Goal: Communication & Community: Participate in discussion

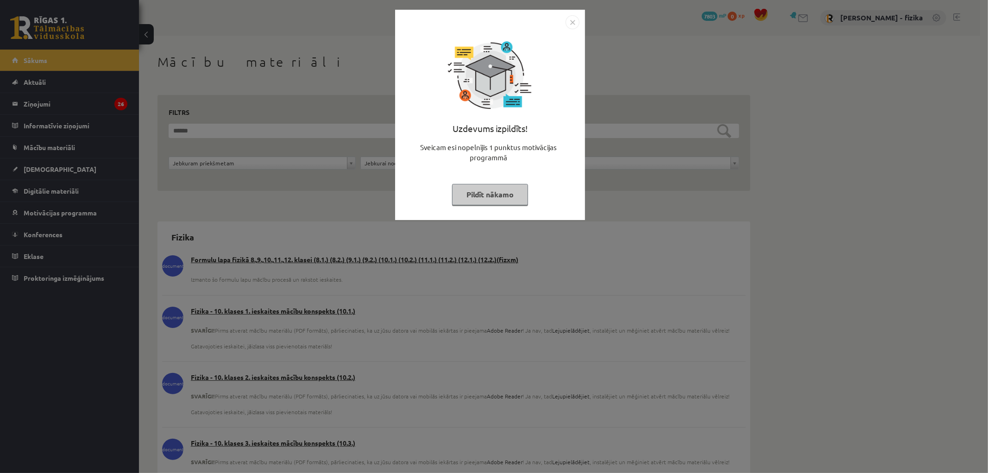
click at [573, 21] on img "Close" at bounding box center [573, 22] width 14 height 14
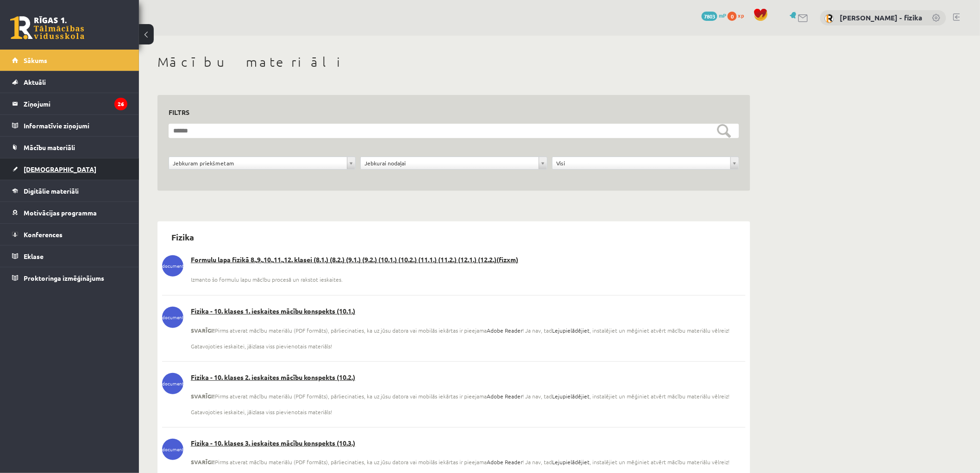
click at [93, 161] on link "[DEMOGRAPHIC_DATA]" at bounding box center [69, 168] width 115 height 21
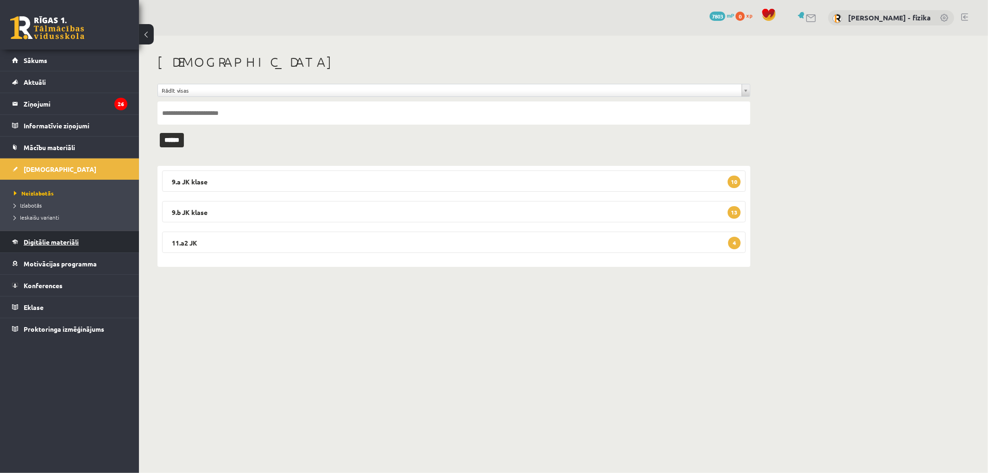
click at [88, 246] on link "Digitālie materiāli" at bounding box center [69, 241] width 115 height 21
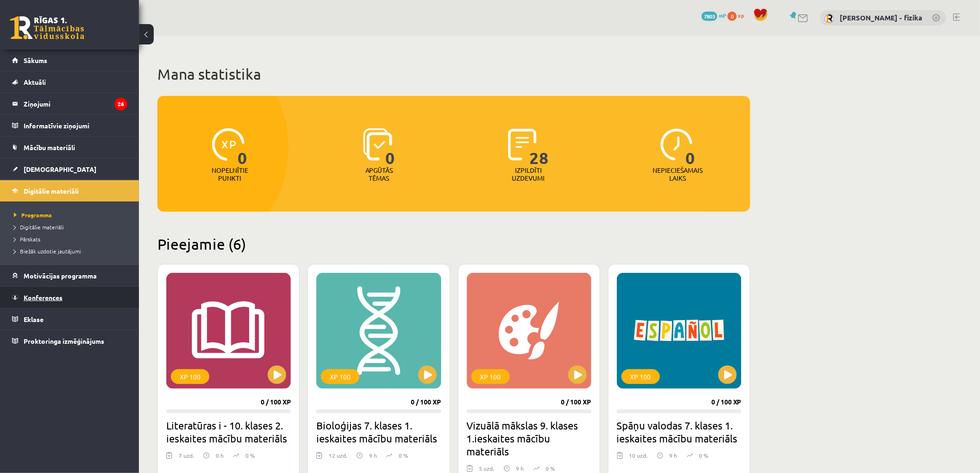
click at [73, 292] on link "Konferences" at bounding box center [69, 297] width 115 height 21
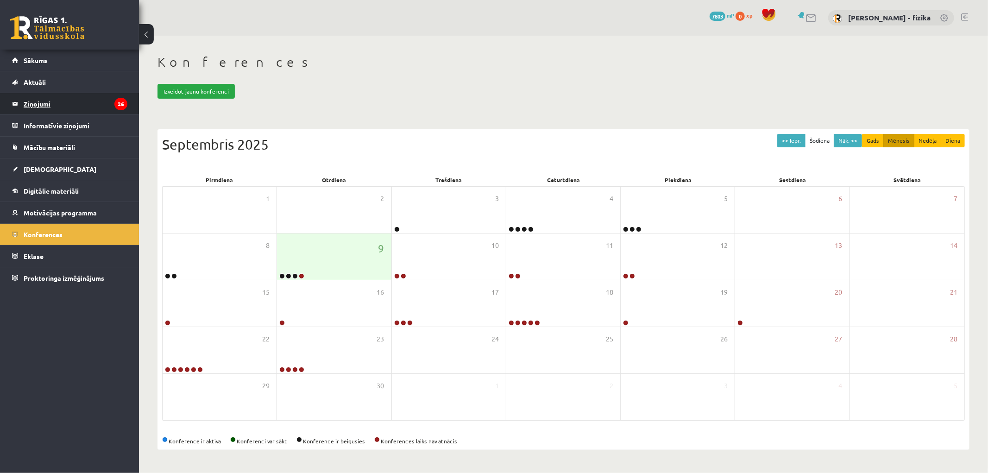
click at [77, 105] on legend "Ziņojumi 26" at bounding box center [76, 103] width 104 height 21
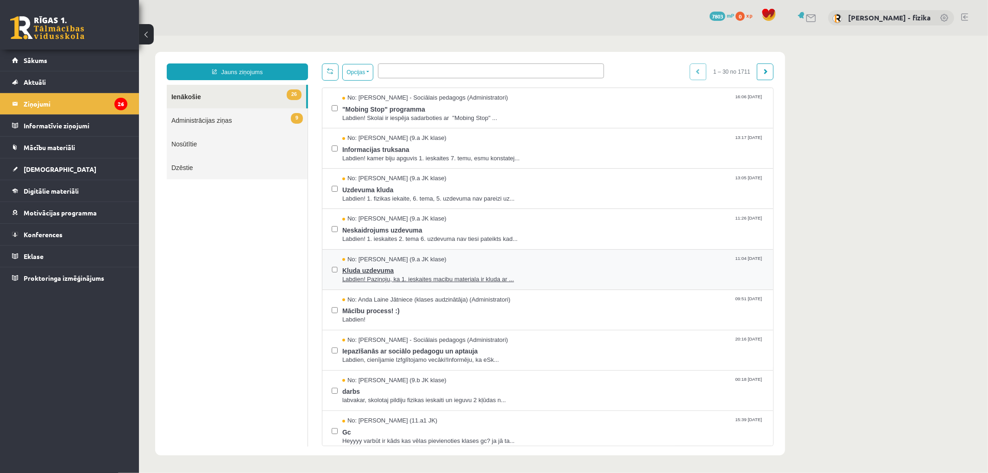
click at [470, 279] on span "Labdien! Pazinoju, ka 1. ieskaites macibu materiala ir kluda ar ..." at bounding box center [553, 279] width 422 height 9
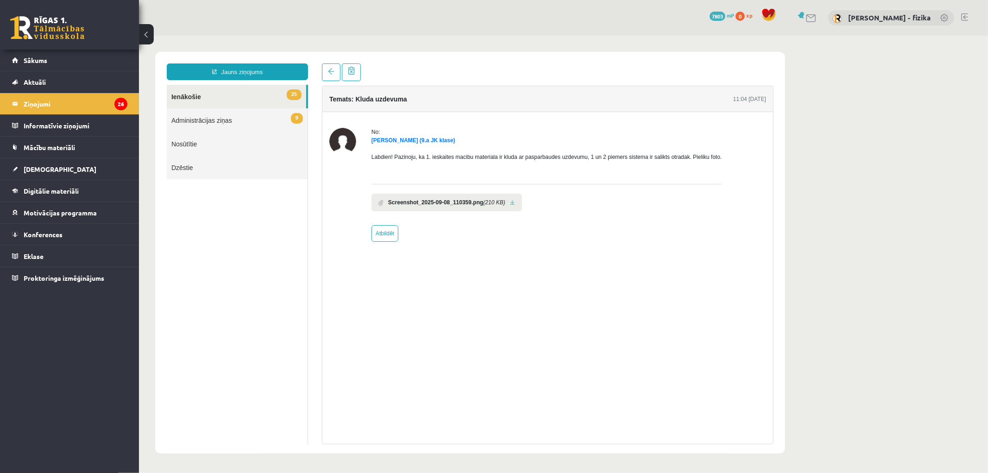
click at [480, 201] on b "Screenshot_2025-09-08_110359.png" at bounding box center [435, 202] width 95 height 8
click at [510, 200] on link at bounding box center [512, 202] width 5 height 6
click at [77, 232] on link "Konferences" at bounding box center [69, 234] width 115 height 21
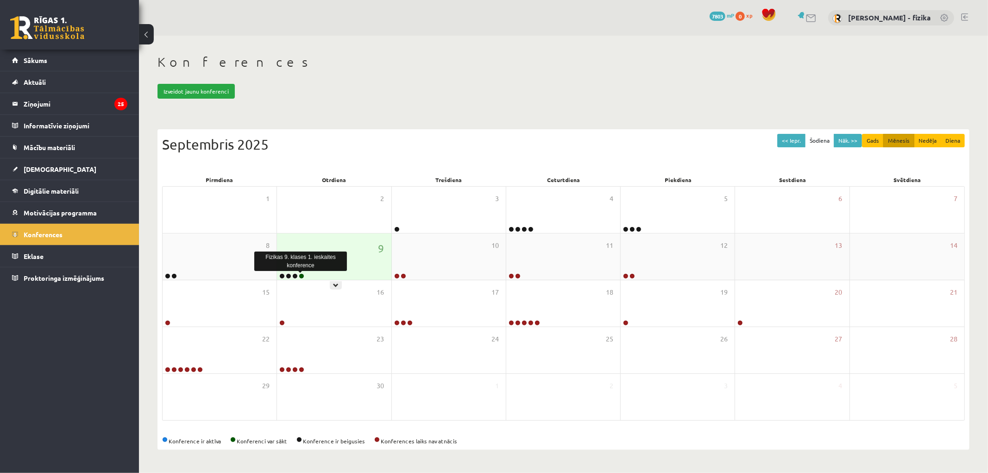
click at [300, 278] on link at bounding box center [302, 276] width 6 height 6
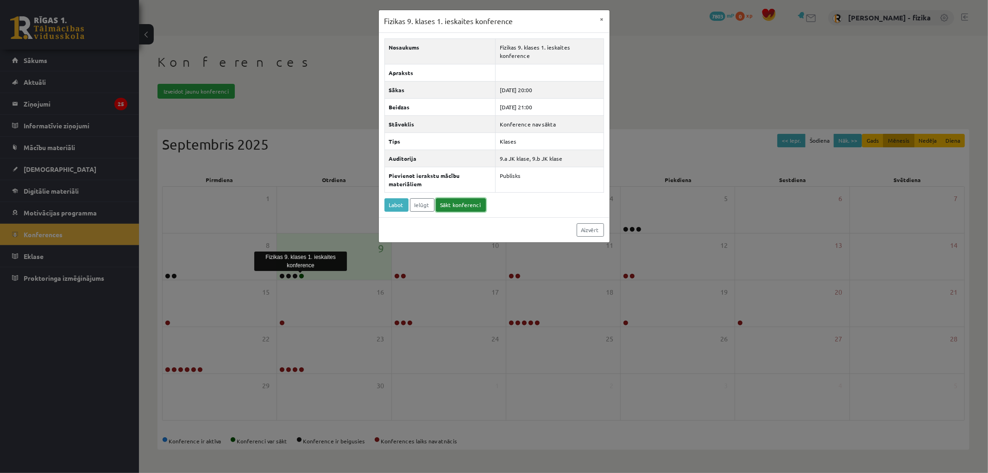
click at [471, 198] on link "Sākt konferenci" at bounding box center [461, 204] width 50 height 13
